Goal: Browse casually

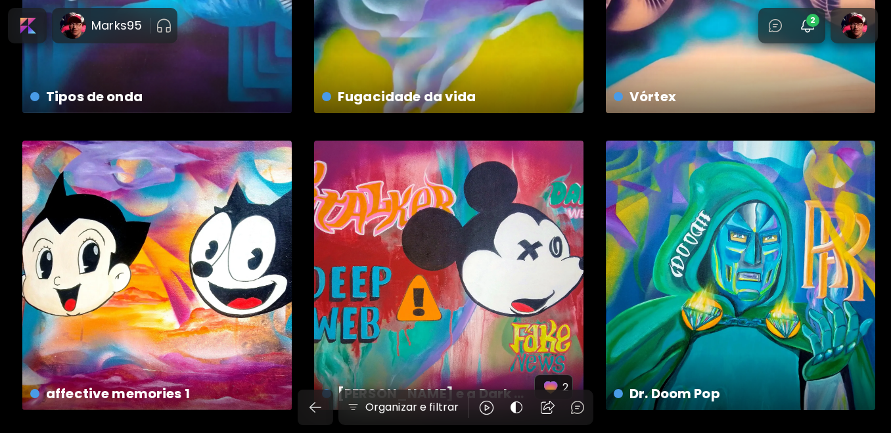
scroll to position [204, 0]
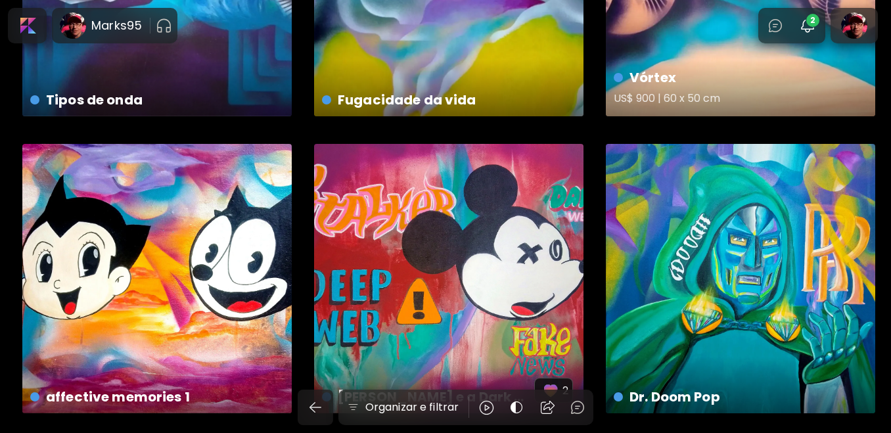
drag, startPoint x: 801, startPoint y: 24, endPoint x: 766, endPoint y: 69, distance: 56.7
click at [801, 24] on div at bounding box center [808, 25] width 28 height 26
click at [814, 26] on img "button" at bounding box center [808, 26] width 16 height 16
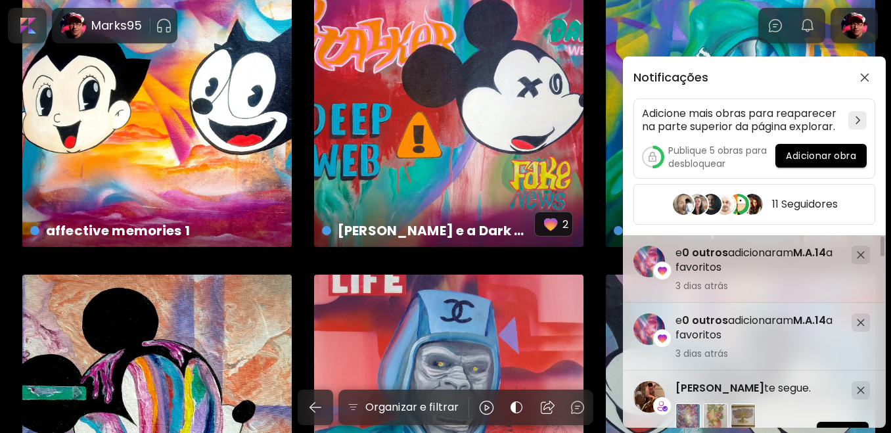
scroll to position [402, 0]
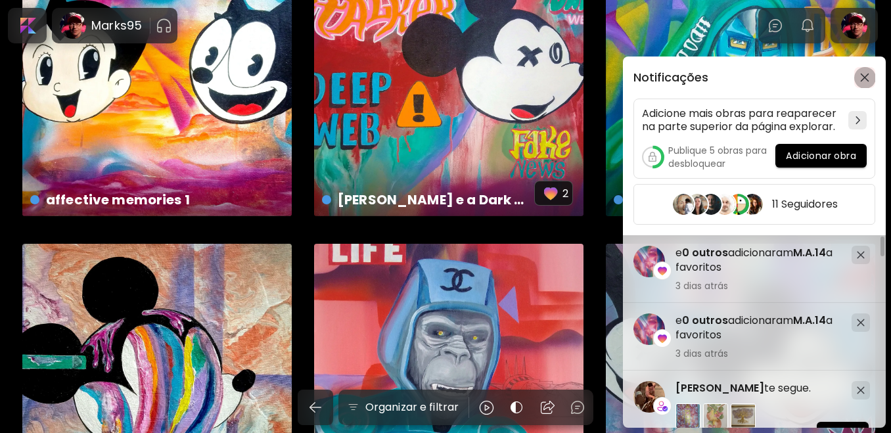
click at [868, 76] on img "button" at bounding box center [864, 77] width 9 height 9
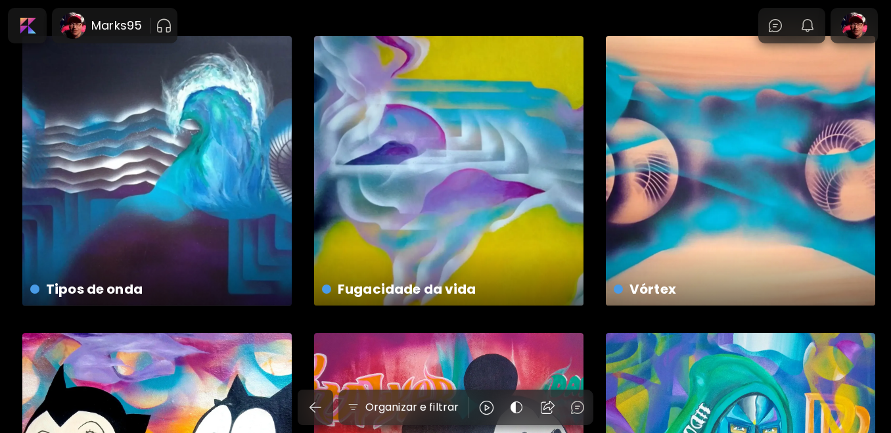
scroll to position [0, 0]
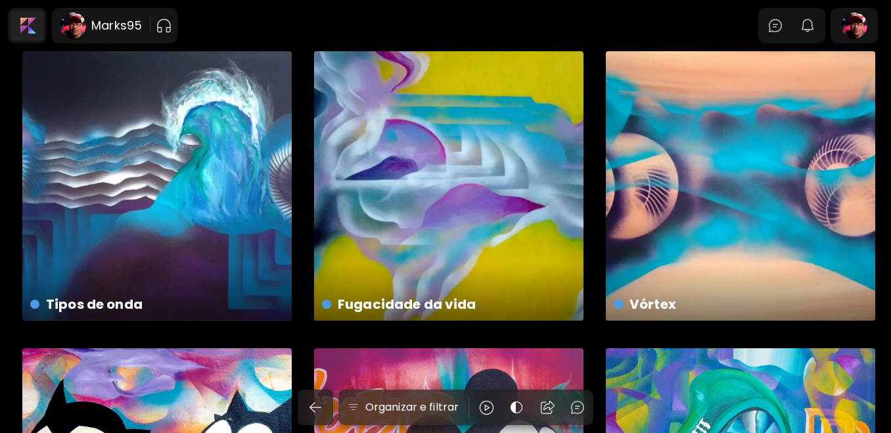
click at [22, 22] on div at bounding box center [28, 26] width 34 height 30
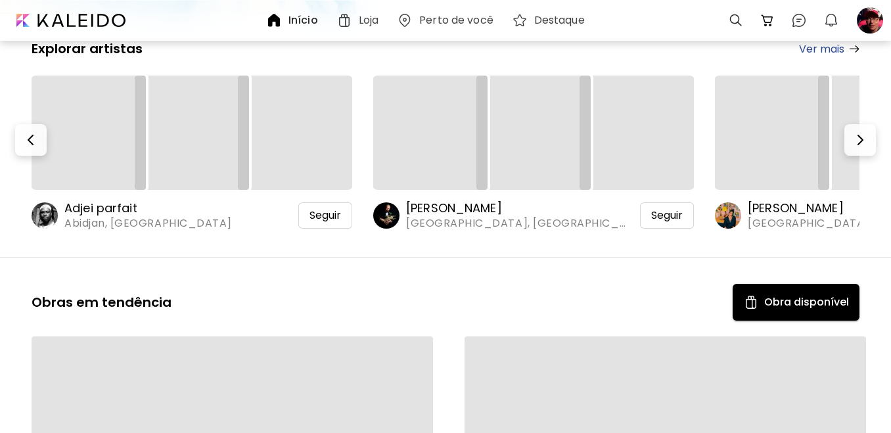
scroll to position [263, 0]
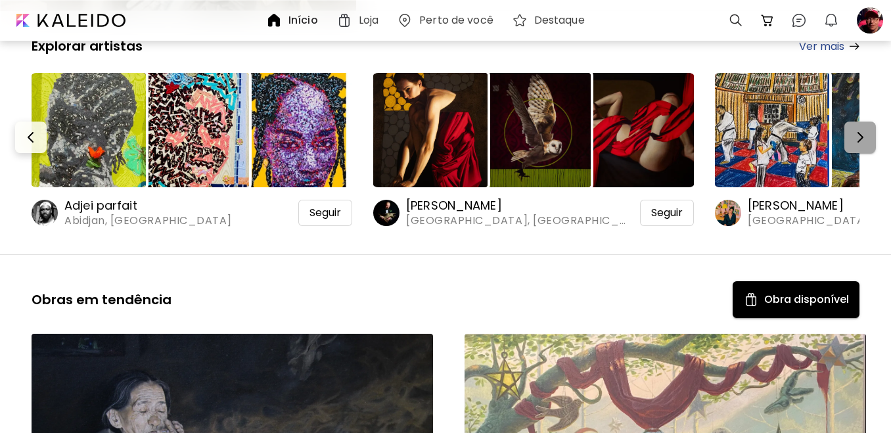
click at [858, 140] on button "button" at bounding box center [861, 138] width 32 height 32
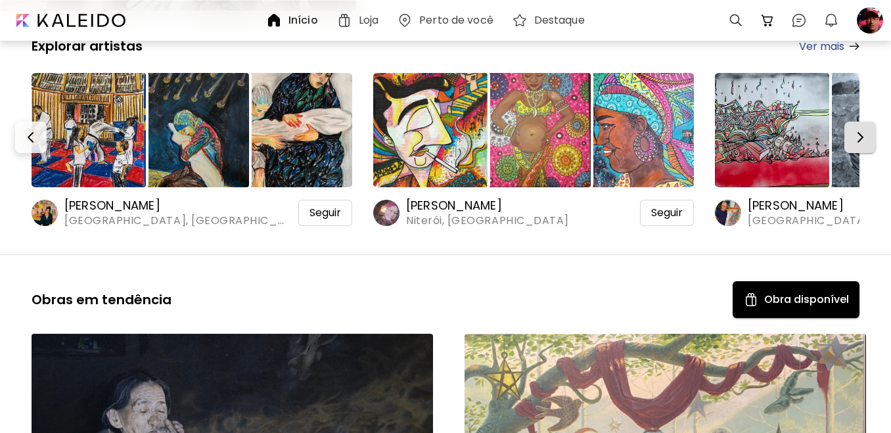
click at [858, 140] on button "button" at bounding box center [861, 138] width 32 height 32
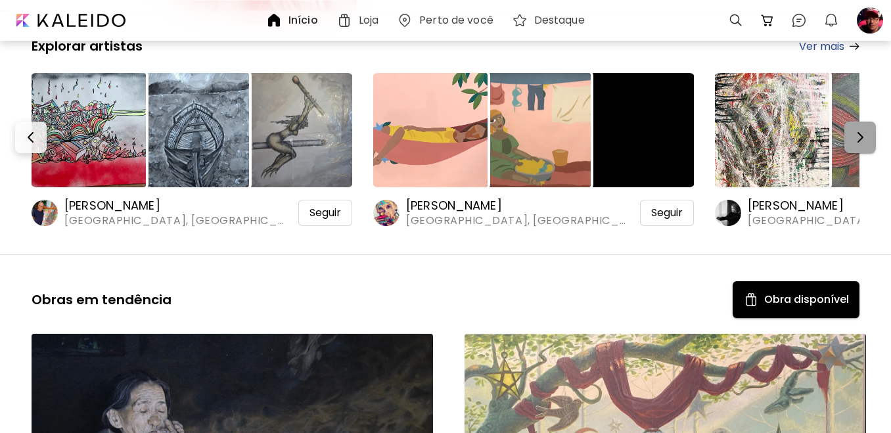
click at [858, 140] on button "button" at bounding box center [861, 138] width 32 height 32
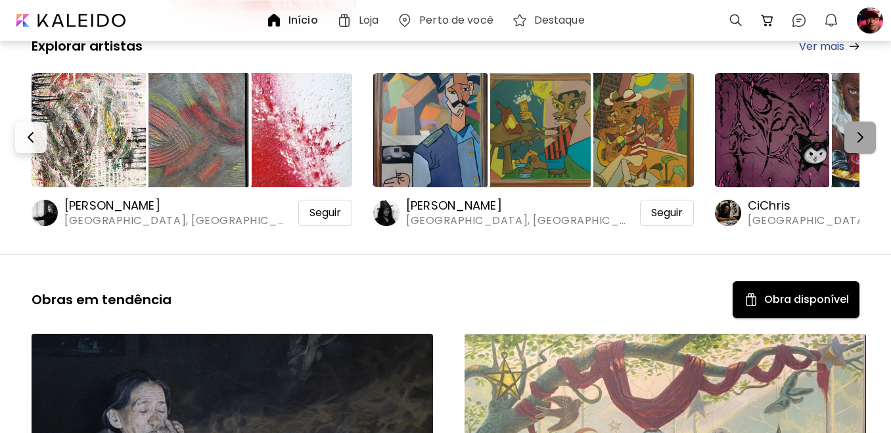
click at [858, 140] on button "button" at bounding box center [861, 138] width 32 height 32
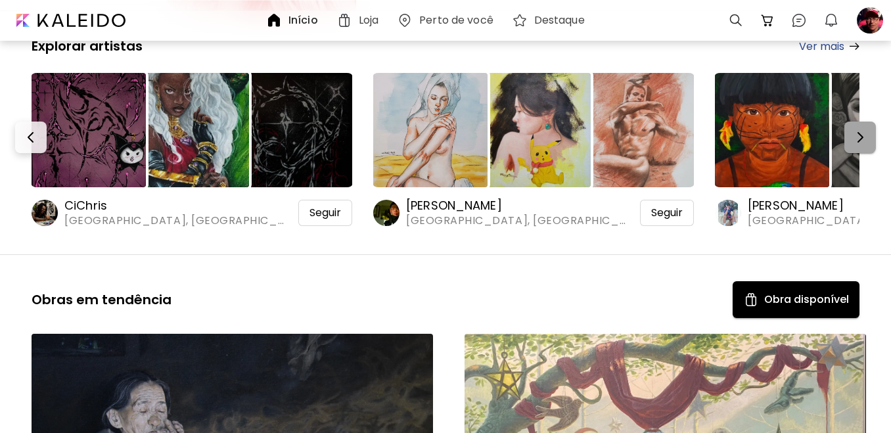
click at [858, 140] on button "button" at bounding box center [861, 138] width 32 height 32
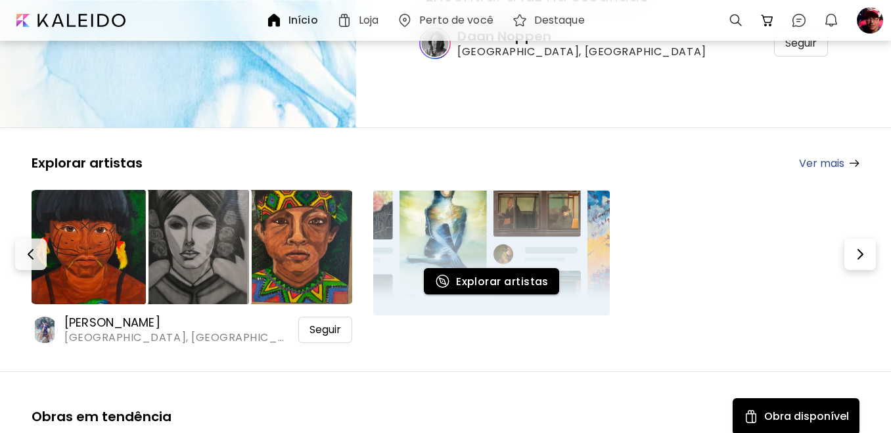
scroll to position [131, 0]
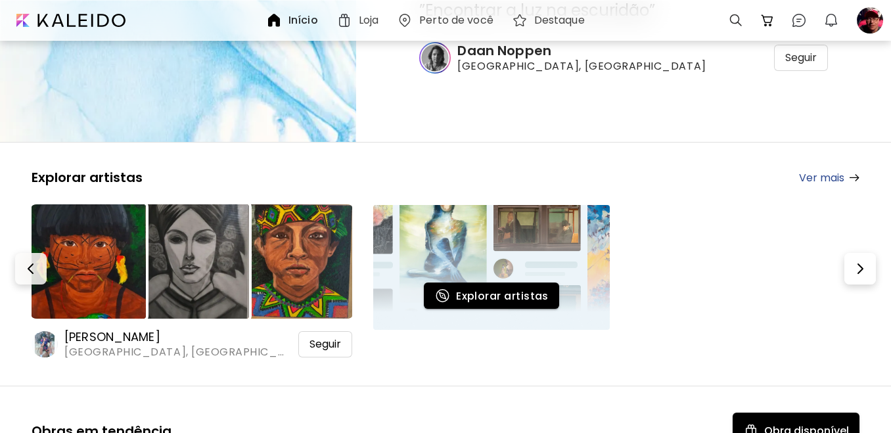
click at [819, 174] on link "Ver mais" at bounding box center [829, 178] width 60 height 16
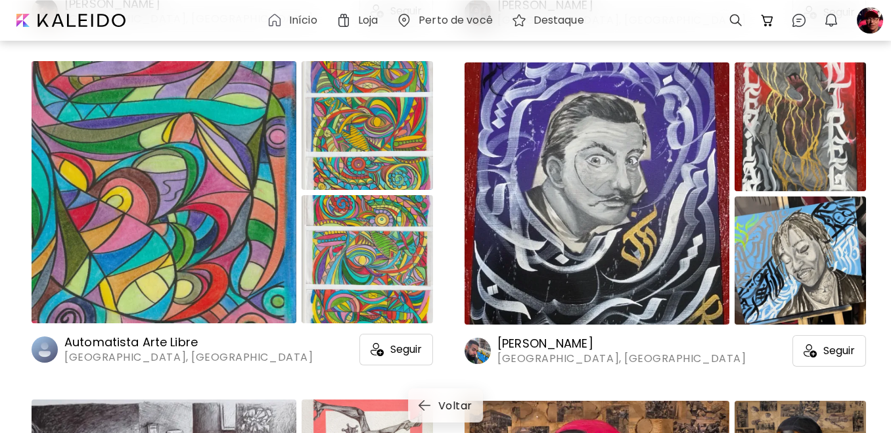
scroll to position [14723, 0]
